Goal: Find specific page/section: Find specific page/section

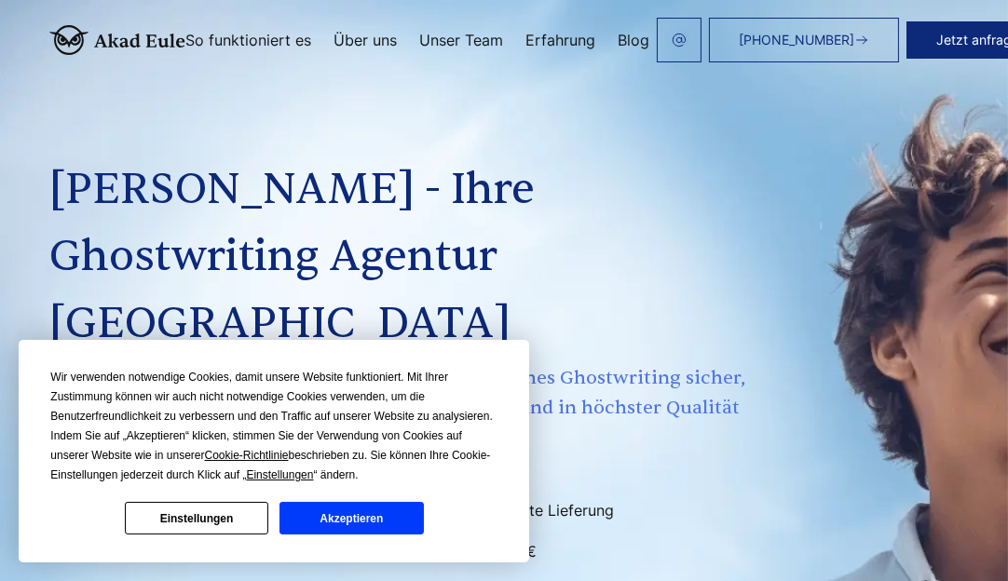
click at [368, 520] on button "Akzeptieren" at bounding box center [350, 518] width 143 height 33
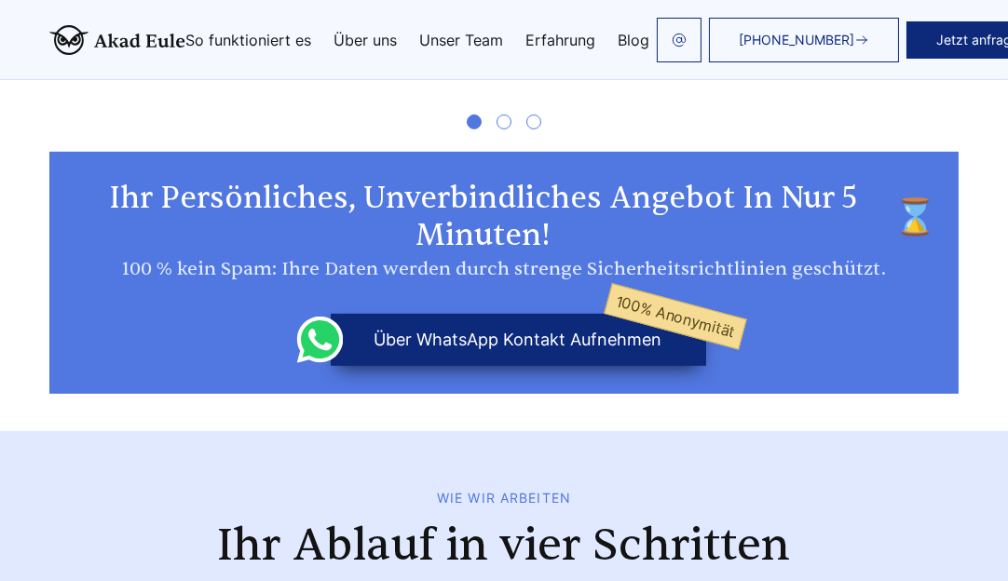
scroll to position [1451, 0]
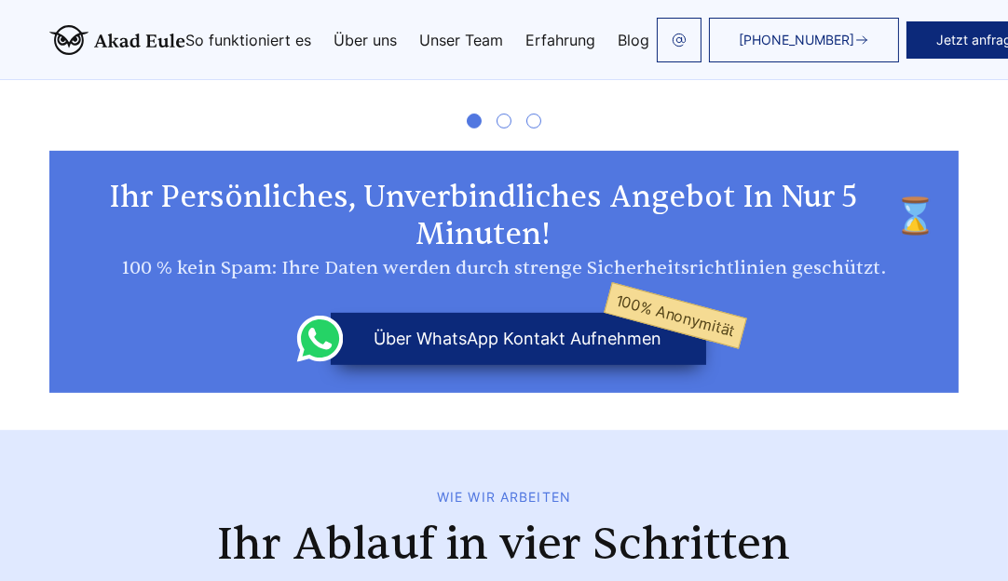
click at [458, 33] on link "Unser Team" at bounding box center [461, 40] width 84 height 15
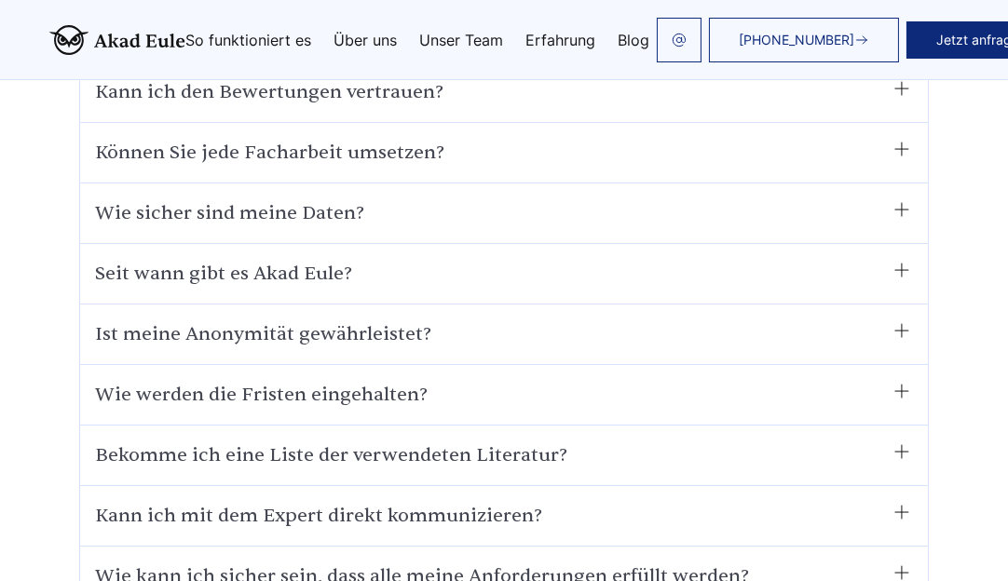
scroll to position [9833, 0]
click at [680, 502] on summary "Kann ich mit dem Expert direkt kommunizieren?" at bounding box center [504, 517] width 818 height 30
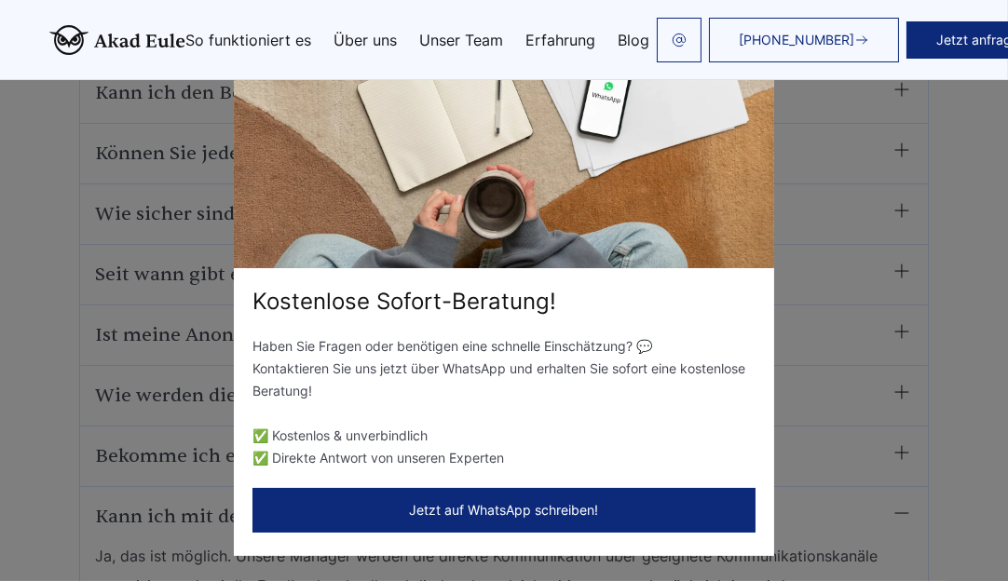
click at [672, 499] on button "Jetzt auf WhatsApp schreiben!" at bounding box center [503, 510] width 503 height 45
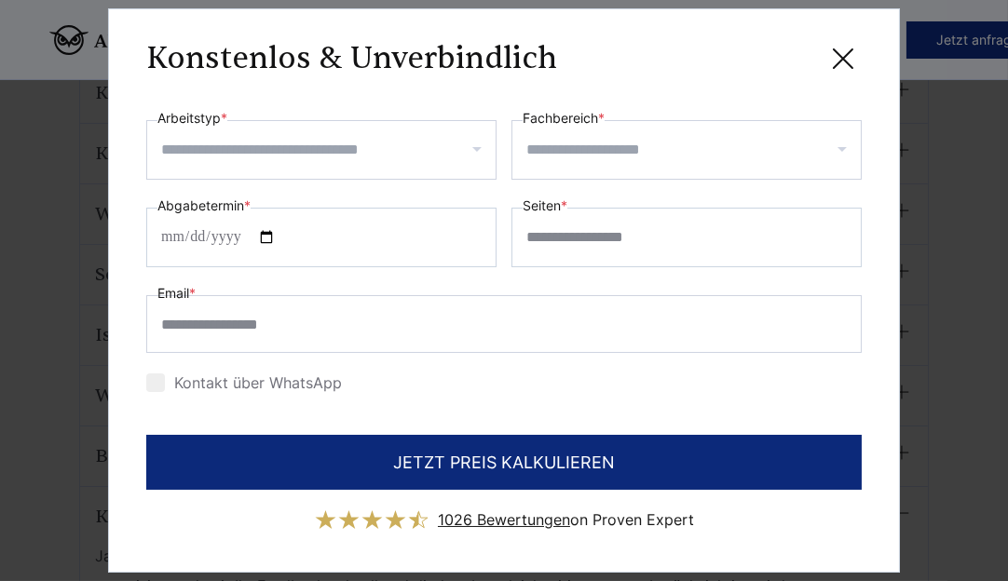
click at [680, 59] on icon at bounding box center [842, 58] width 37 height 37
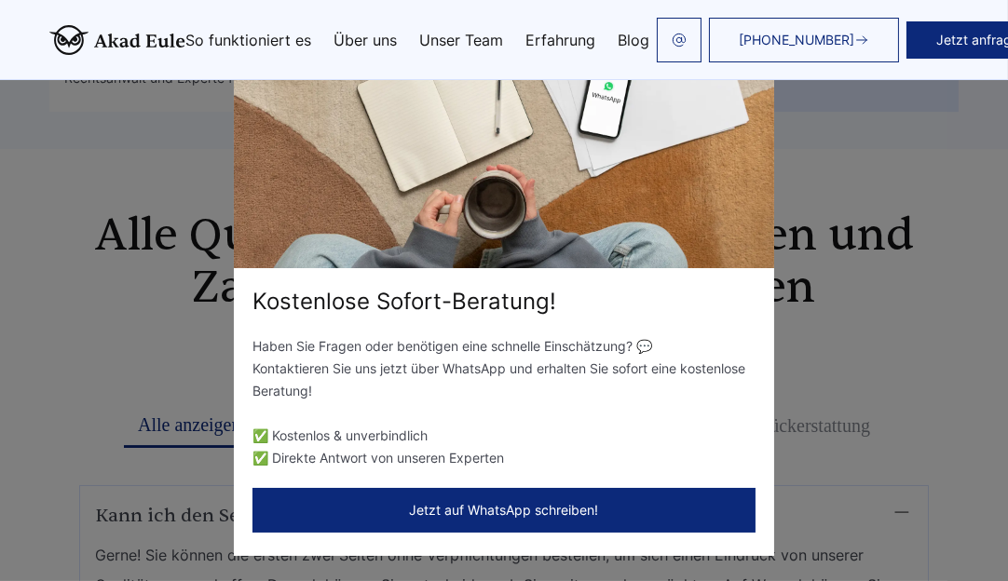
scroll to position [9251, 0]
click at [680, 237] on div "Kostenlose Sofort-Beratung! Haben Sie Fragen oder benötigen eine schnelle Einsc…" at bounding box center [504, 290] width 1008 height 581
click at [100, 247] on div "Kostenlose Sofort-Beratung! Haben Sie Fragen oder benötigen eine schnelle Einsc…" at bounding box center [504, 290] width 1008 height 581
click at [360, 39] on link "Über uns" at bounding box center [364, 40] width 63 height 15
